Goal: Task Accomplishment & Management: Manage account settings

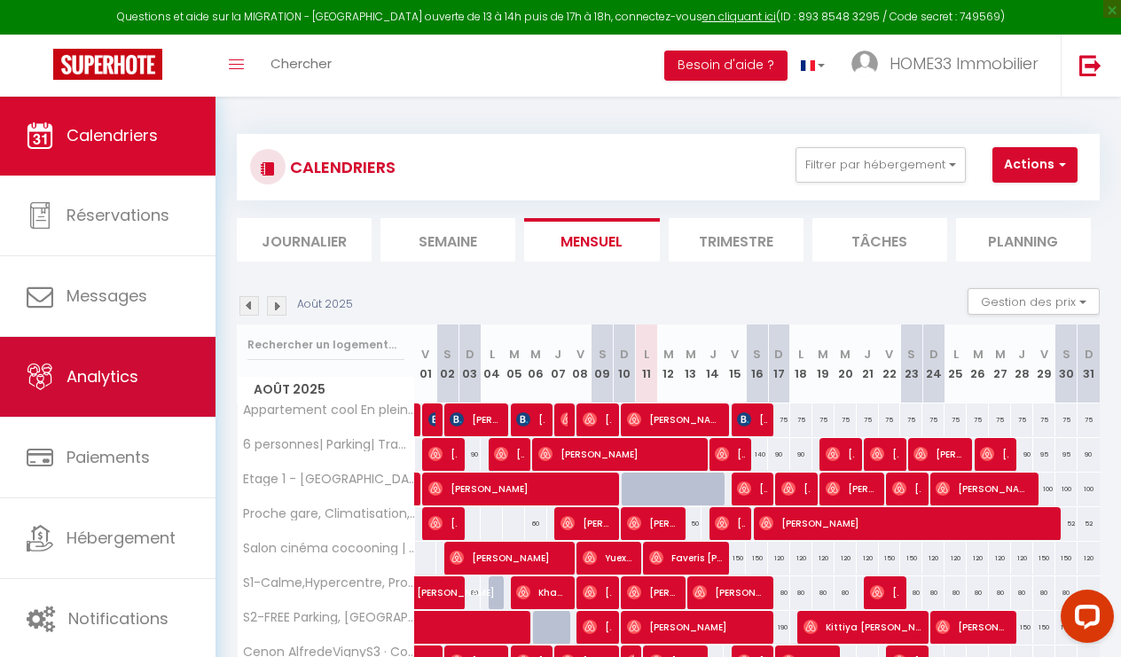
click at [114, 352] on link "Analytics" at bounding box center [107, 377] width 215 height 80
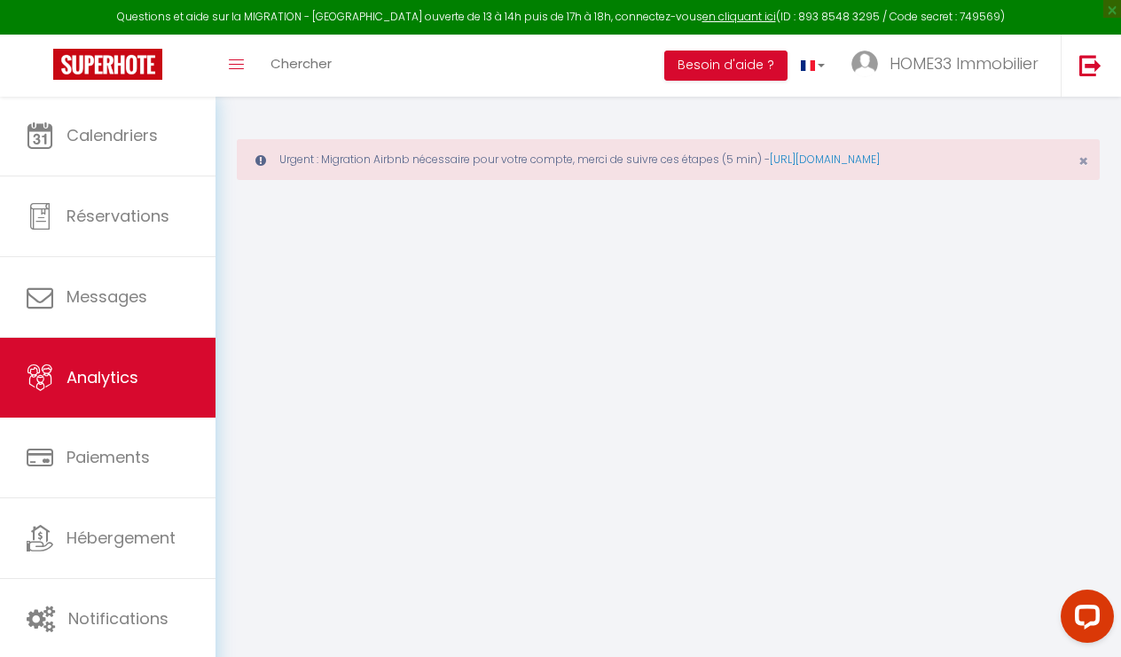
select select "2025"
select select "8"
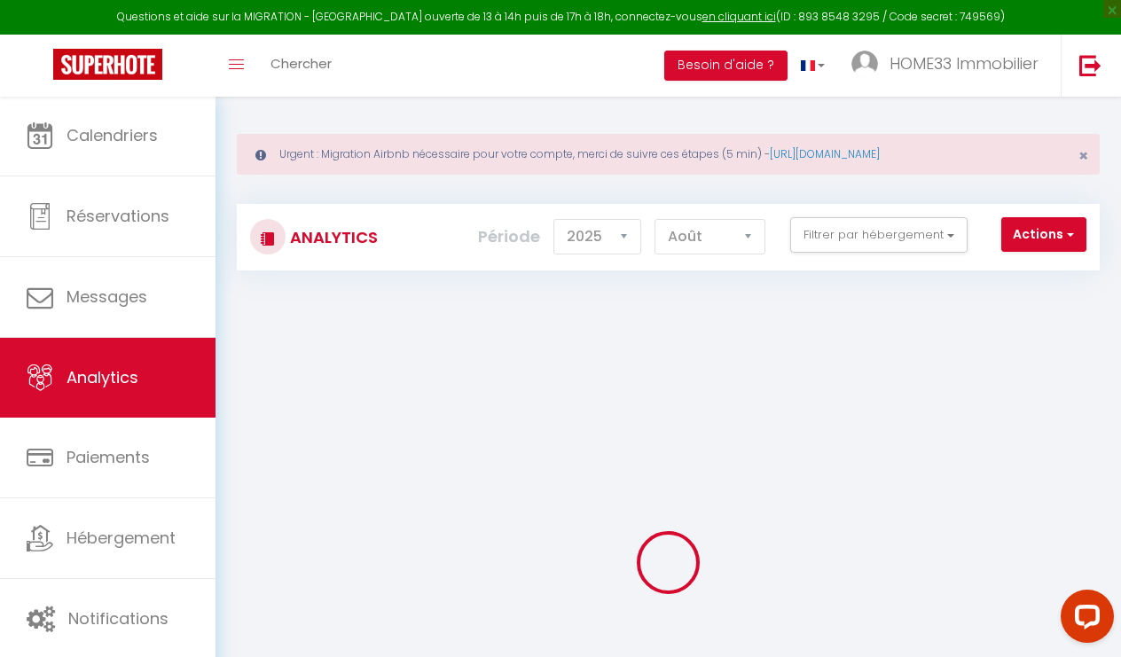
scroll to position [1, 0]
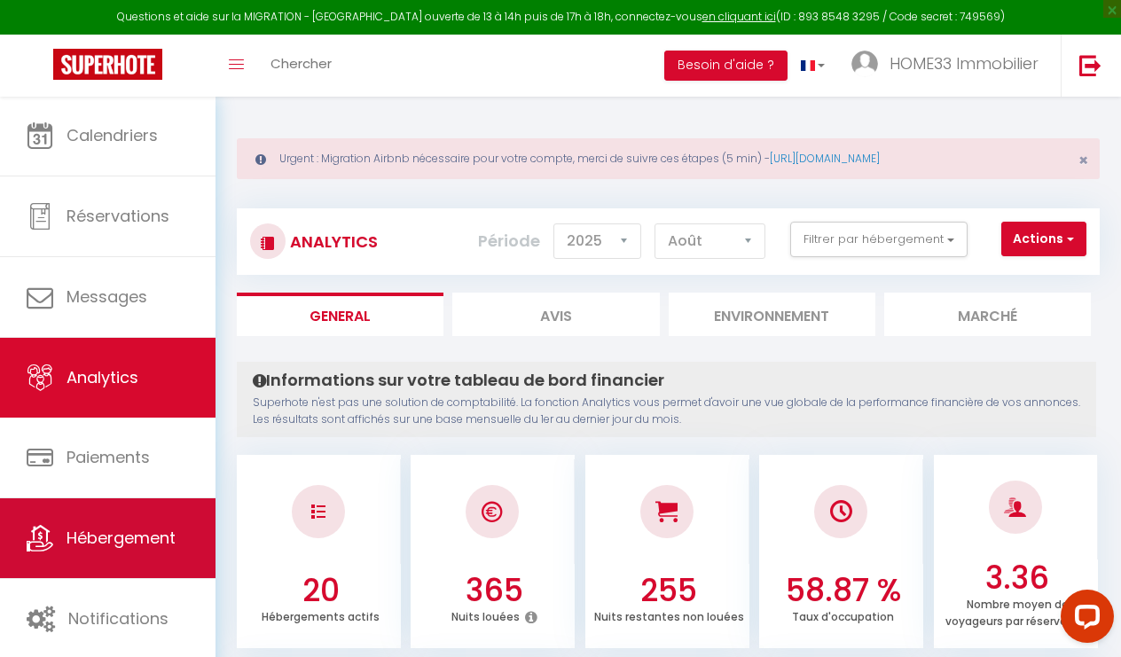
click at [149, 527] on span "Hébergement" at bounding box center [121, 538] width 109 height 22
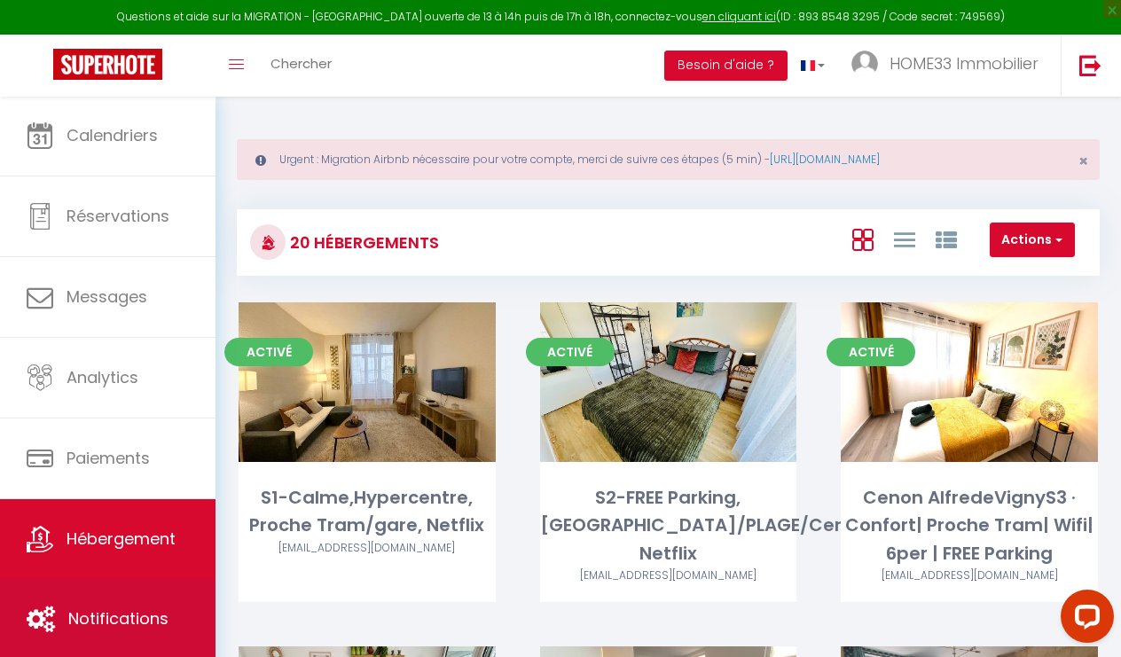
click at [144, 594] on link "Notifications" at bounding box center [107, 619] width 215 height 80
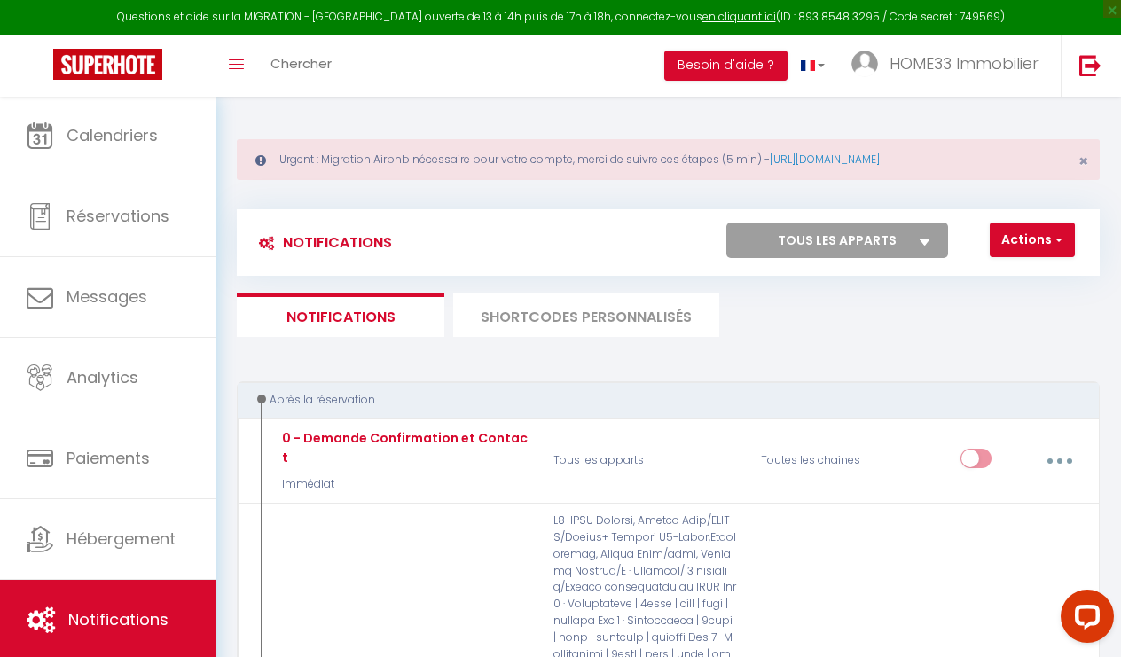
click at [670, 317] on li "SHORTCODES PERSONNALISÉS" at bounding box center [586, 315] width 266 height 43
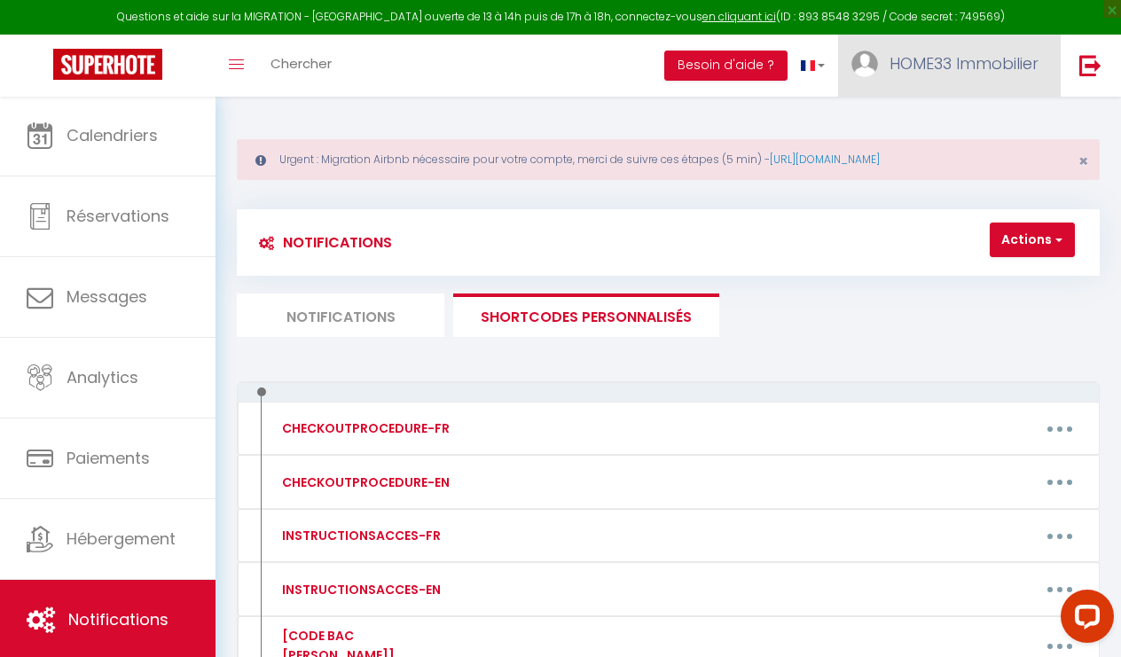
click at [983, 59] on span "HOME33 Immobilier" at bounding box center [963, 63] width 149 height 22
click at [980, 118] on link "Paramètres" at bounding box center [989, 123] width 131 height 30
select select "28"
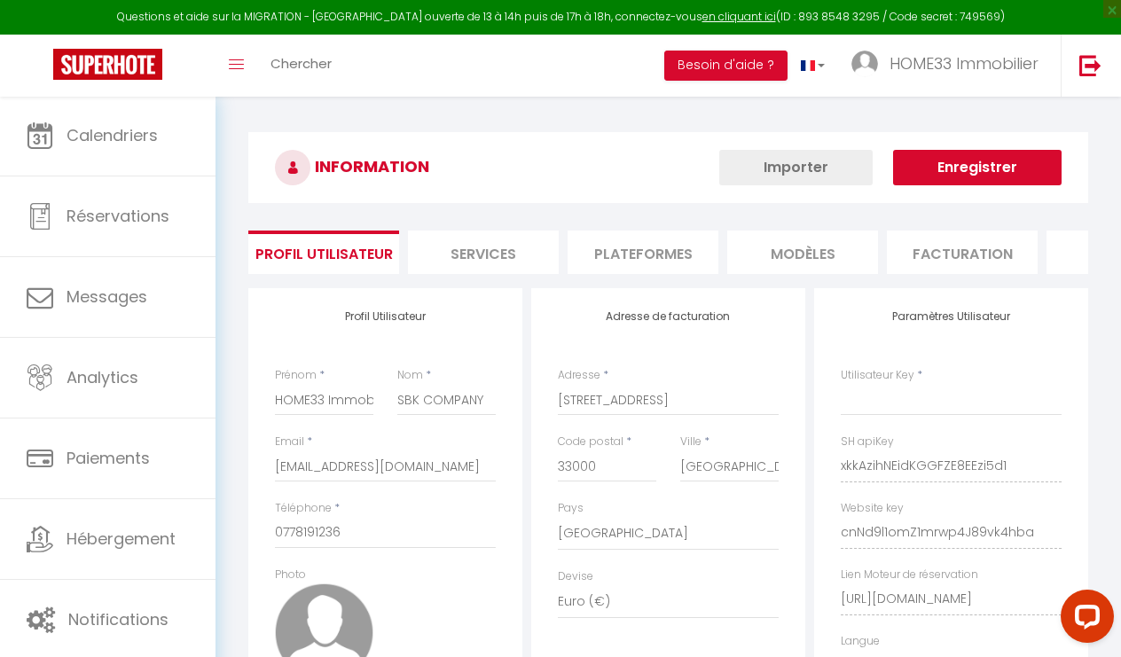
type input "xkkAzihNEidKGGFZE8EEzi5d1"
type input "cnNd9l1omZ1mrwp4J89vk4hba"
type input "https://app.superhote.com/#/get-available-rentals/cnNd9l1omZ1mrwp4J89vk4hba"
select select "fr"
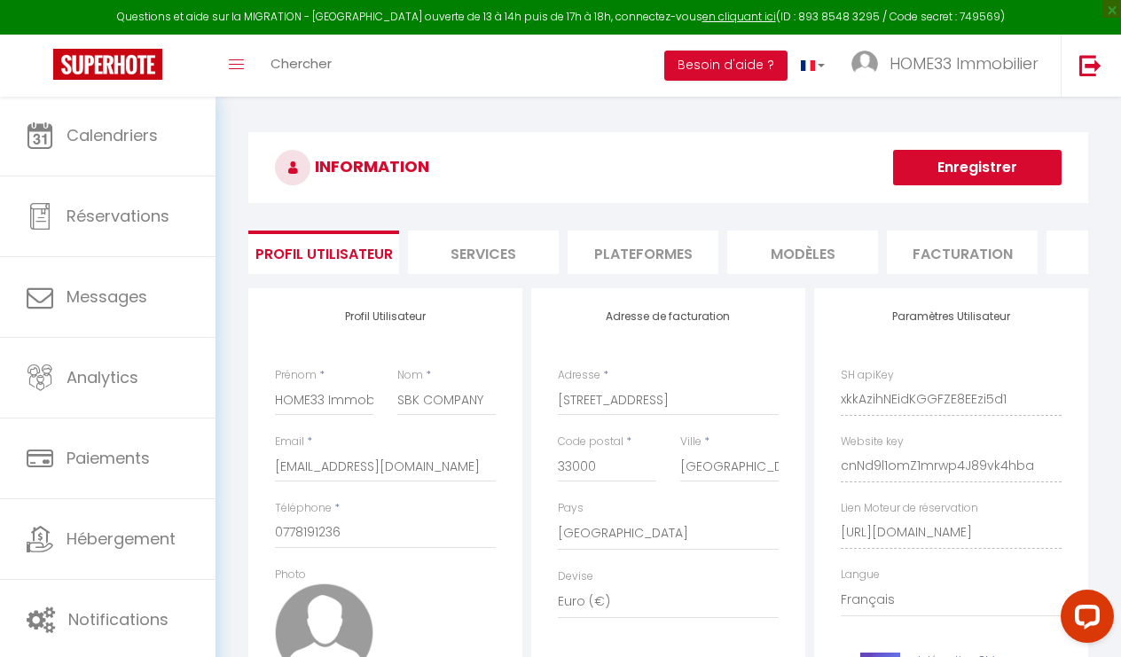
click at [474, 261] on li "Services" at bounding box center [483, 252] width 151 height 43
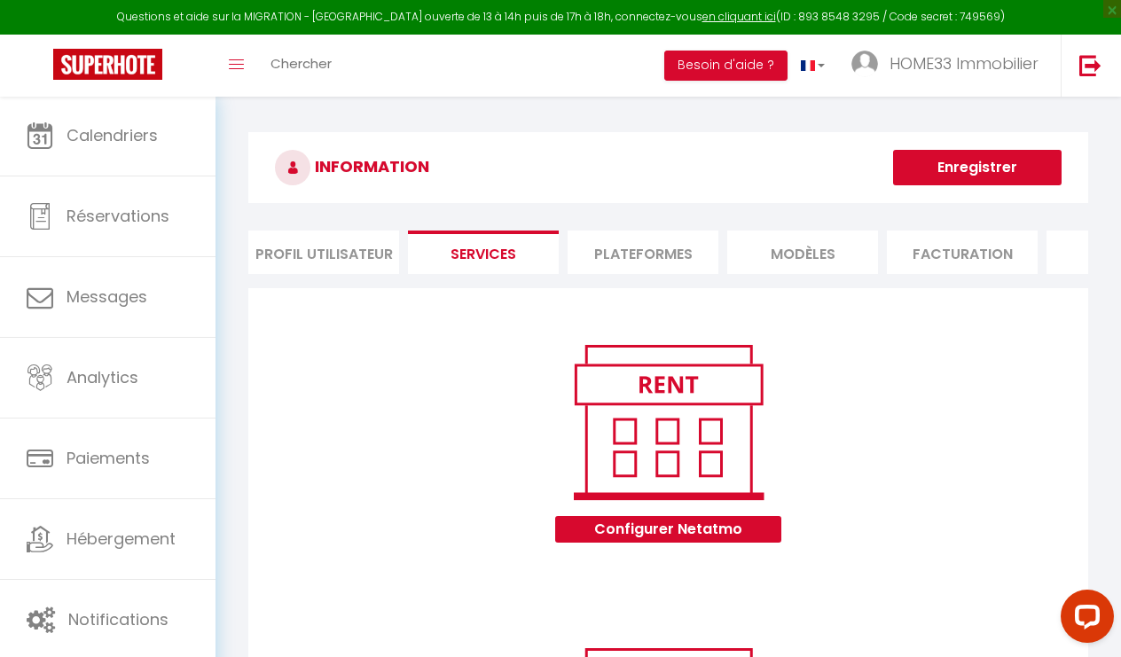
click at [669, 242] on li "Plateformes" at bounding box center [643, 252] width 151 height 43
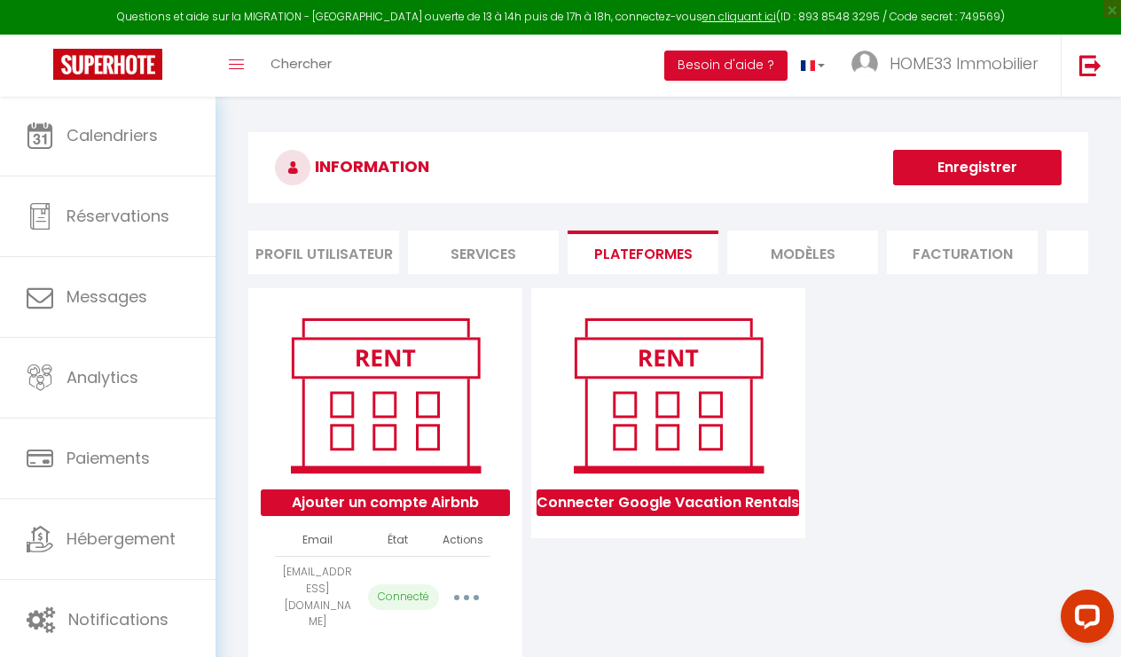
click at [774, 257] on li "MODÈLES" at bounding box center [802, 252] width 151 height 43
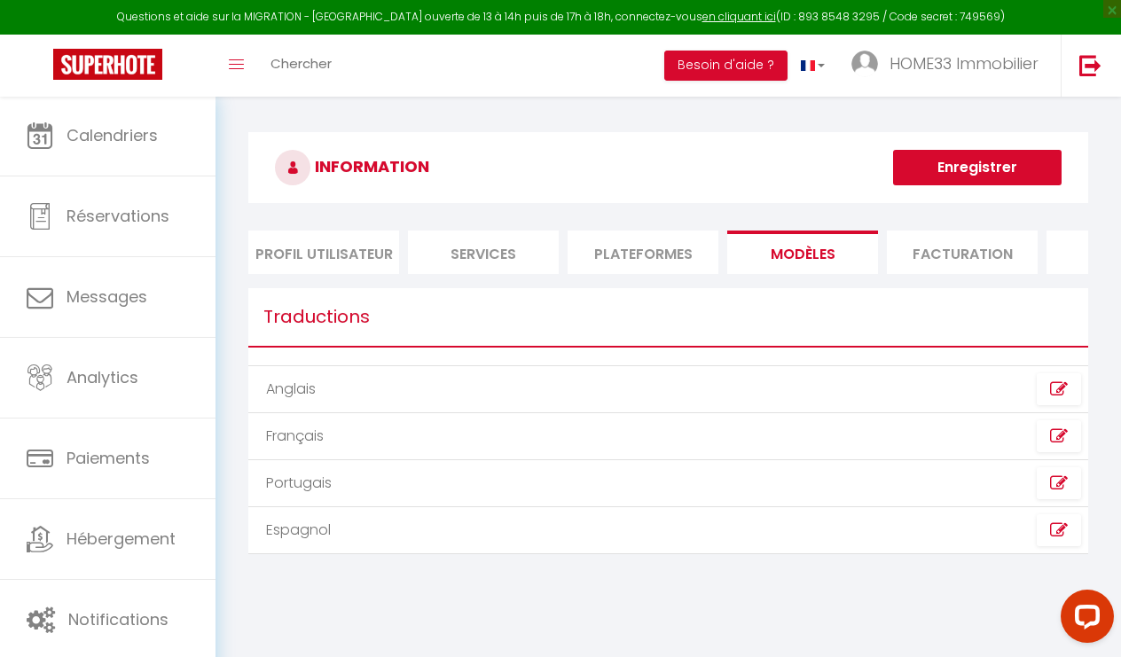
click at [966, 264] on li "Facturation" at bounding box center [962, 252] width 151 height 43
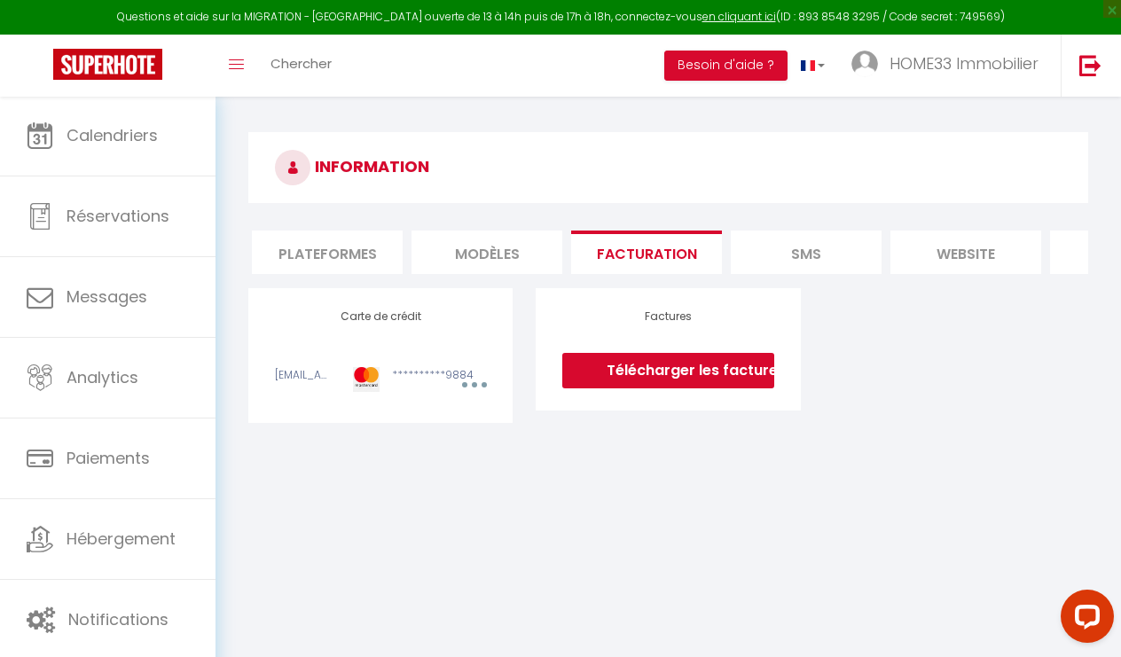
scroll to position [0, 317]
click at [836, 255] on li "SMS" at bounding box center [805, 252] width 151 height 43
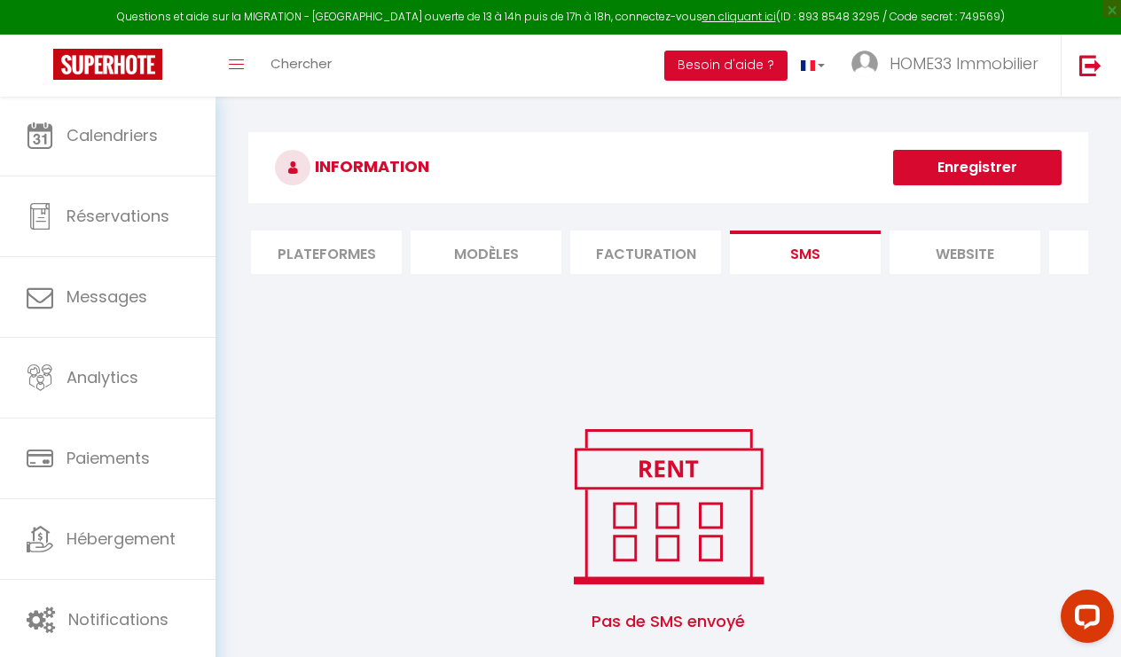
click at [967, 256] on li "website" at bounding box center [964, 252] width 151 height 43
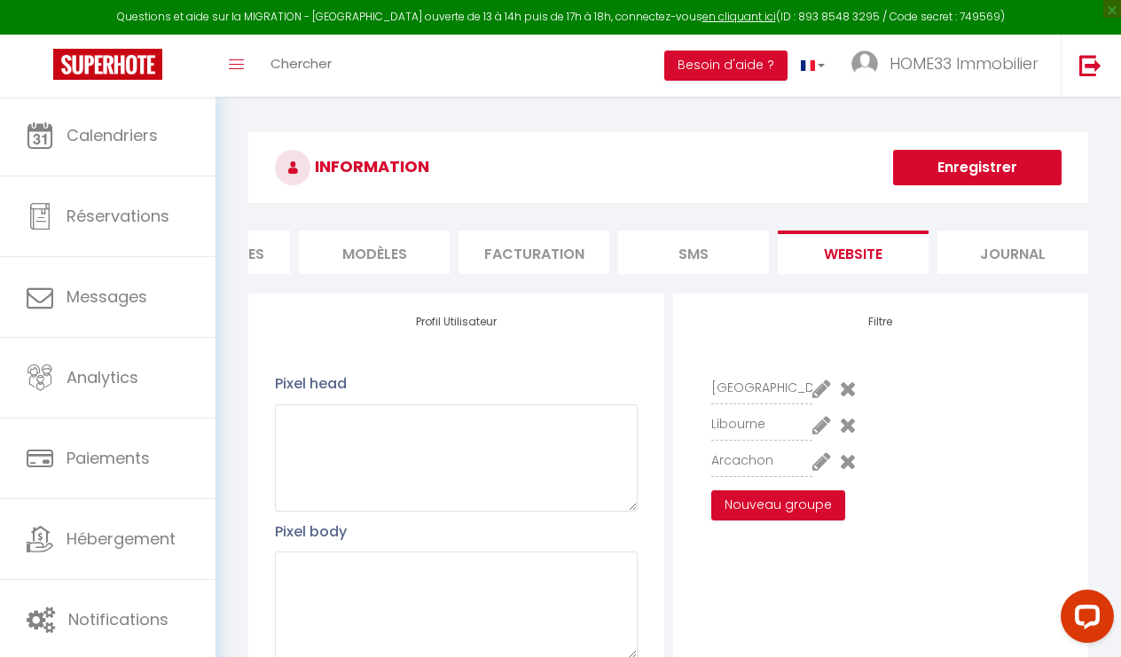
click at [969, 268] on li "Journal" at bounding box center [1012, 252] width 151 height 43
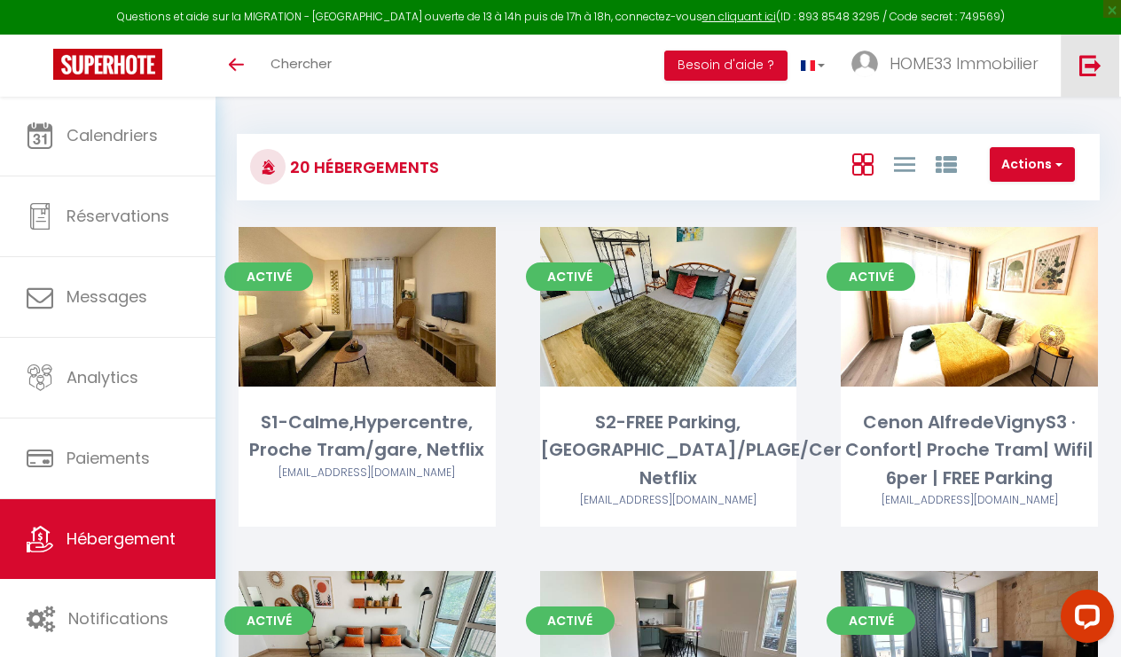
click at [1091, 67] on img at bounding box center [1090, 65] width 22 height 22
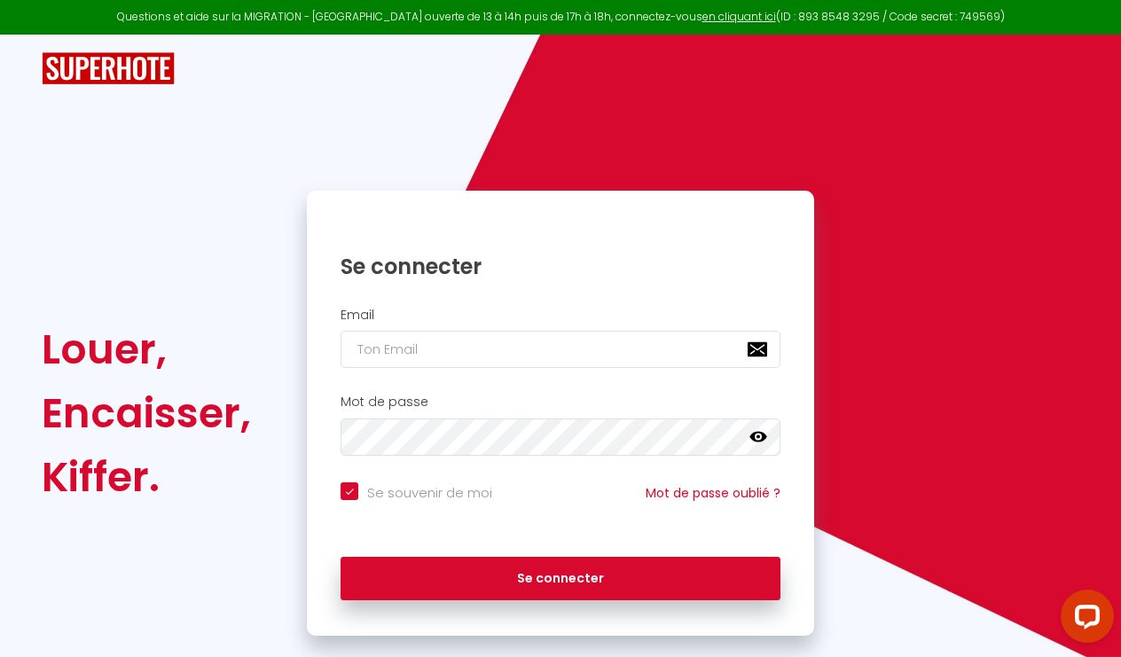
click at [121, 79] on img at bounding box center [108, 68] width 133 height 33
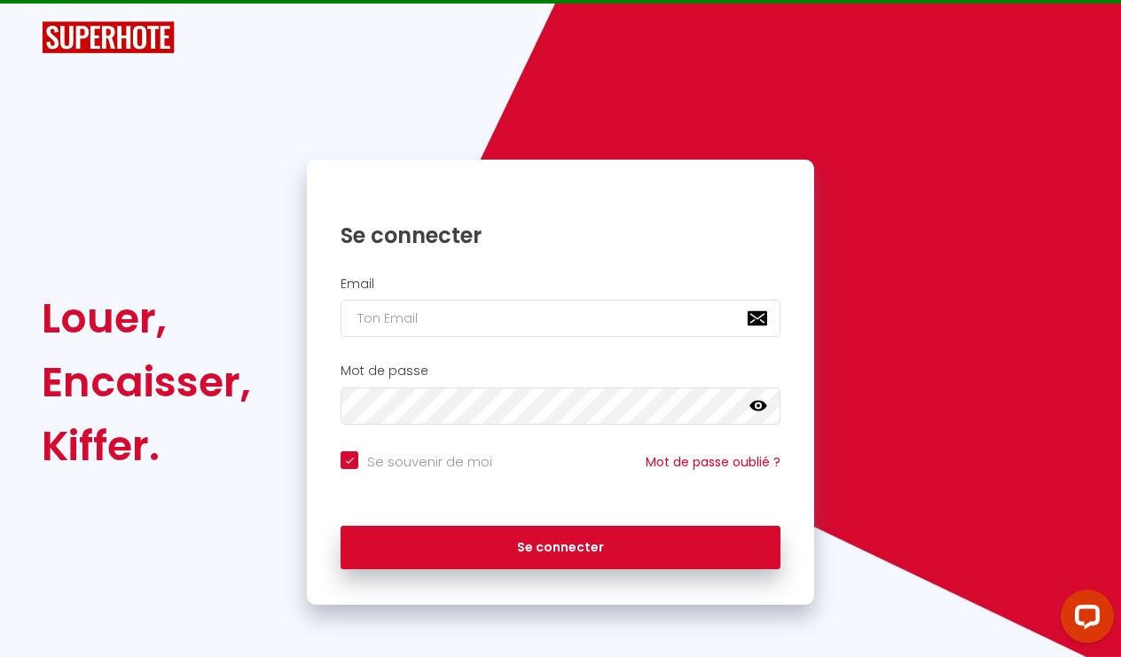
scroll to position [29, 0]
